Goal: Navigation & Orientation: Find specific page/section

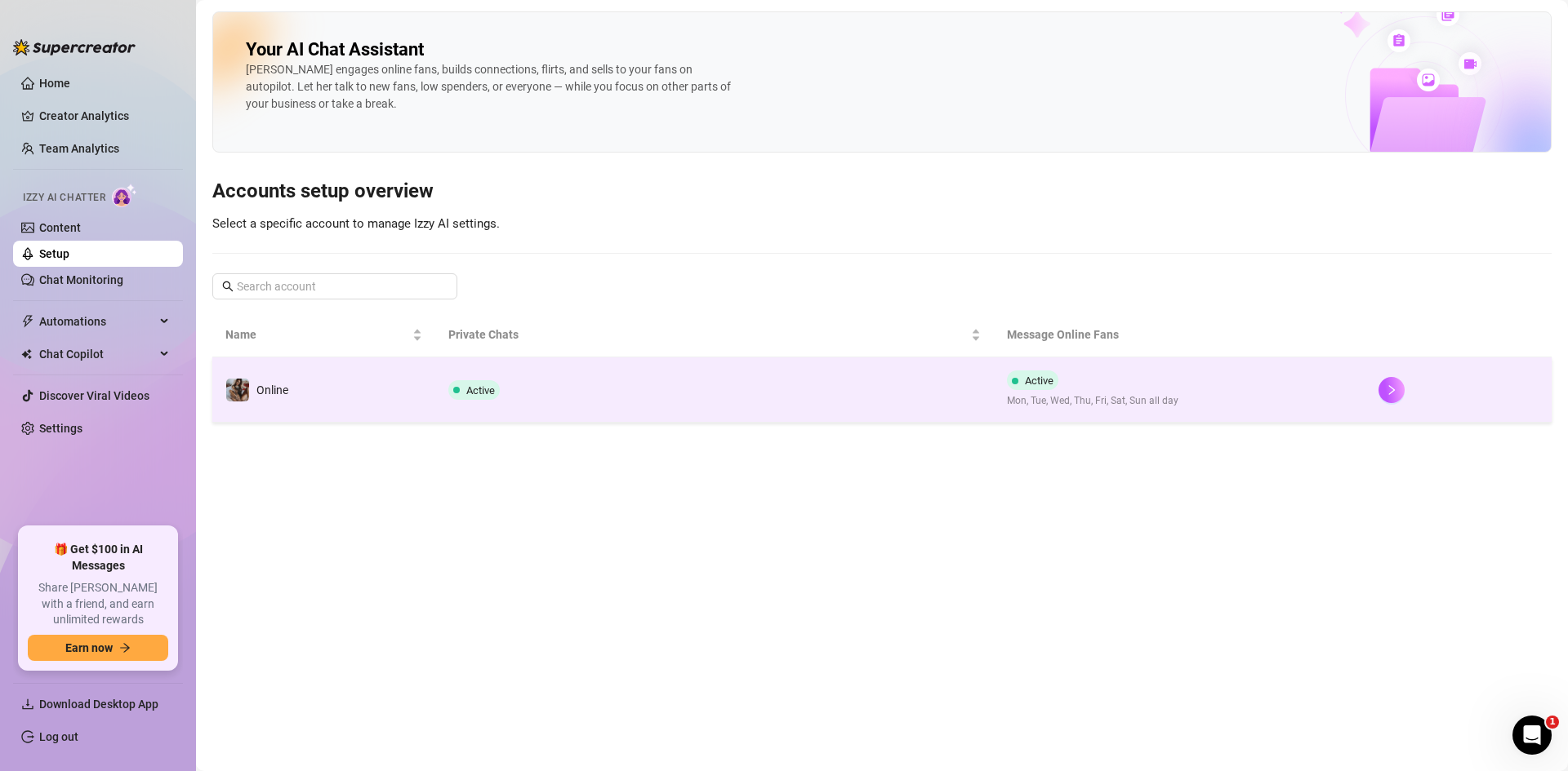
click at [541, 374] on td "Active" at bounding box center [714, 389] width 558 height 65
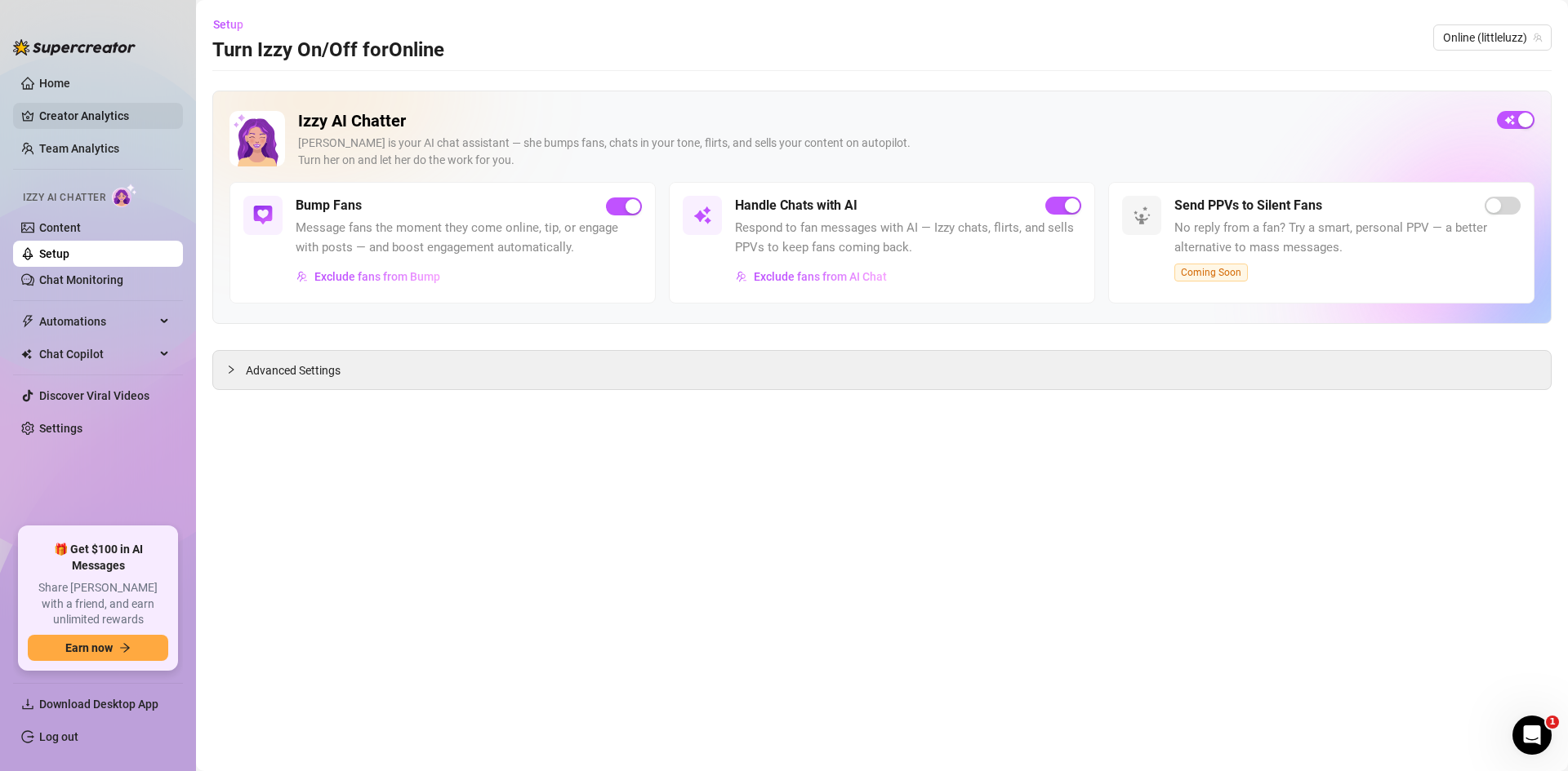
click at [101, 105] on link "Creator Analytics" at bounding box center [104, 116] width 131 height 26
